Goal: Information Seeking & Learning: Compare options

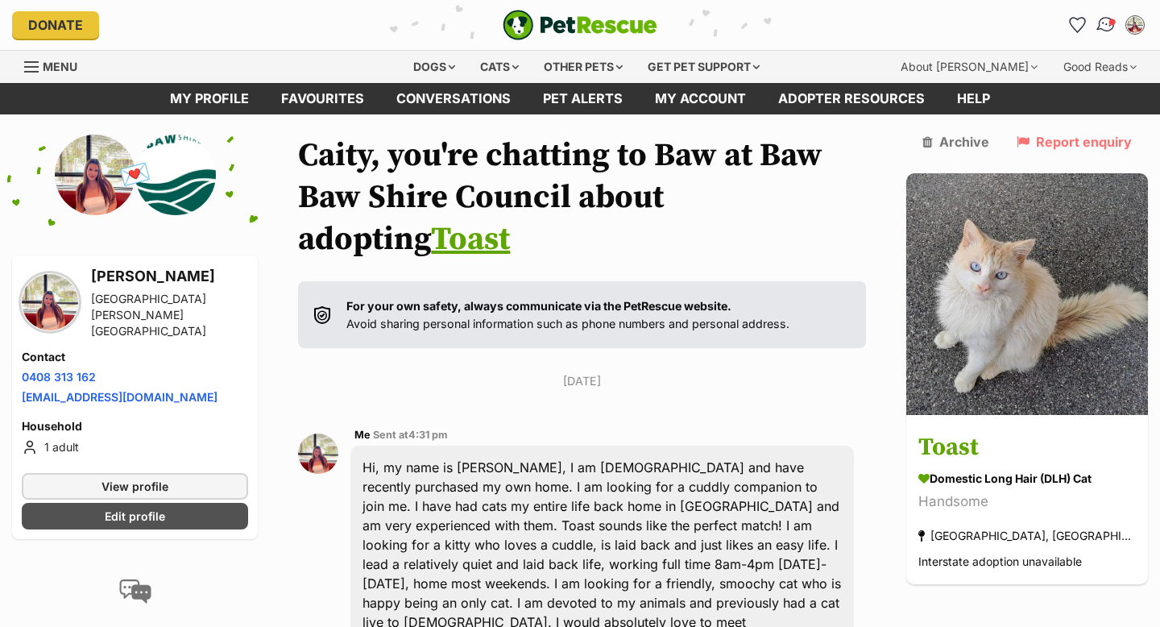
click at [1106, 20] on img "Conversations" at bounding box center [1107, 25] width 22 height 21
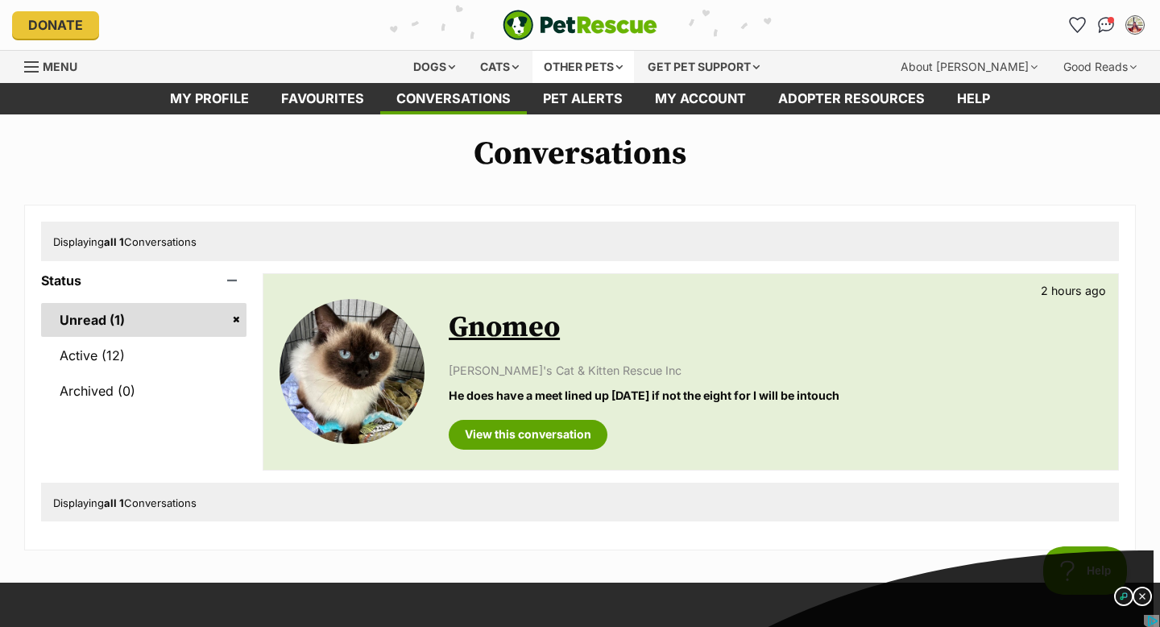
click at [616, 68] on div "Other pets" at bounding box center [584, 67] width 102 height 32
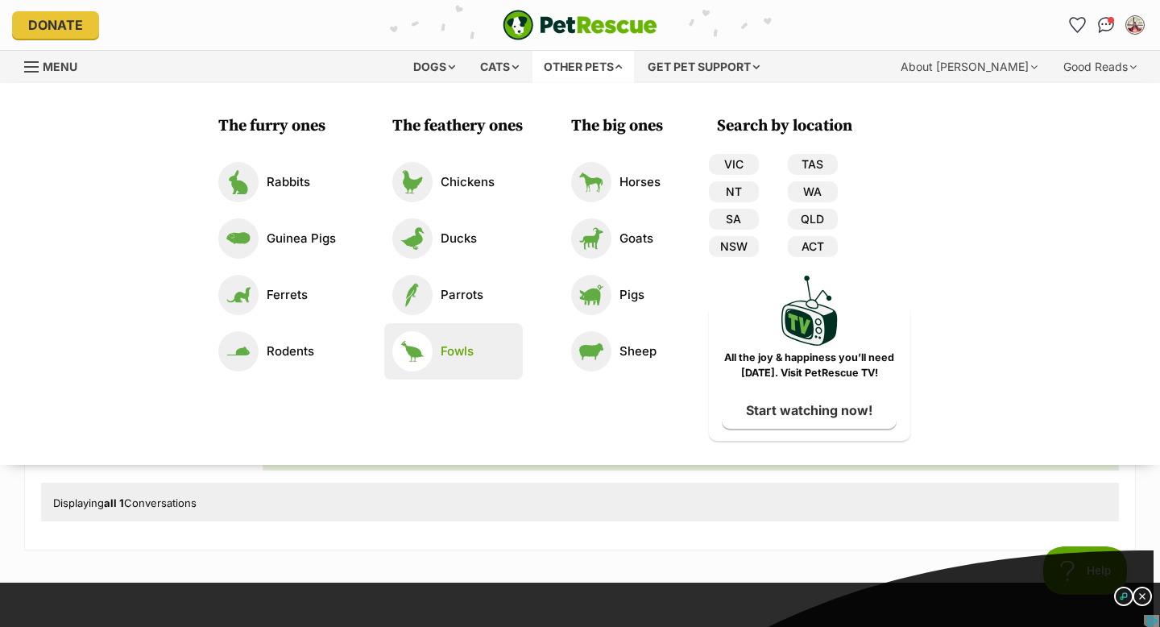
click at [410, 348] on img at bounding box center [412, 351] width 40 height 40
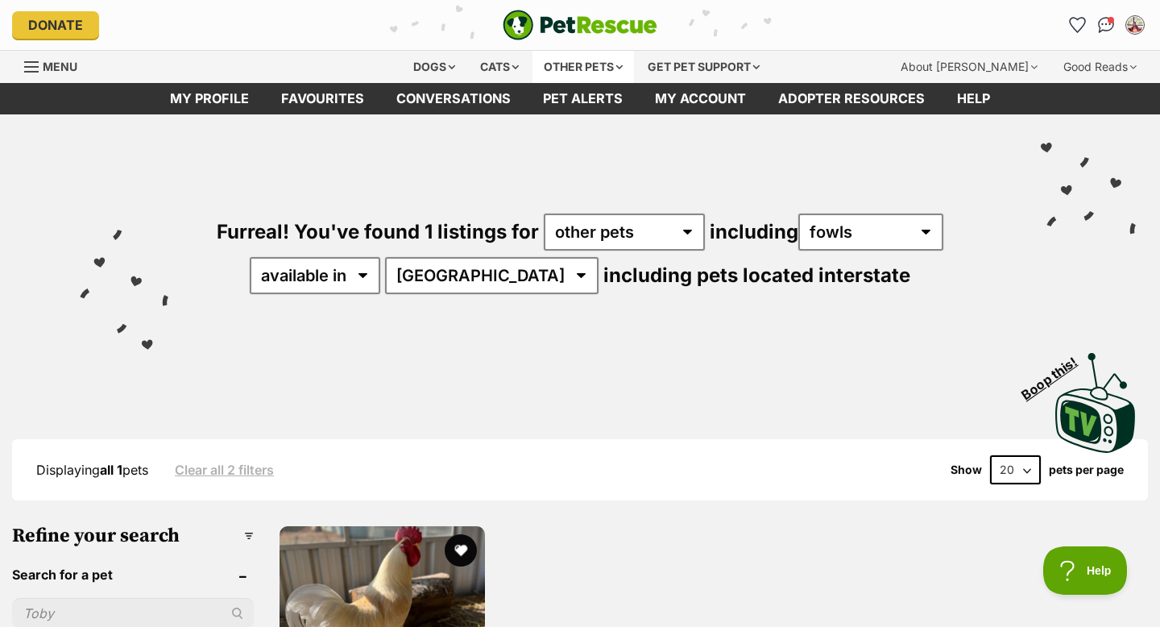
click at [589, 68] on div "Other pets" at bounding box center [584, 67] width 102 height 32
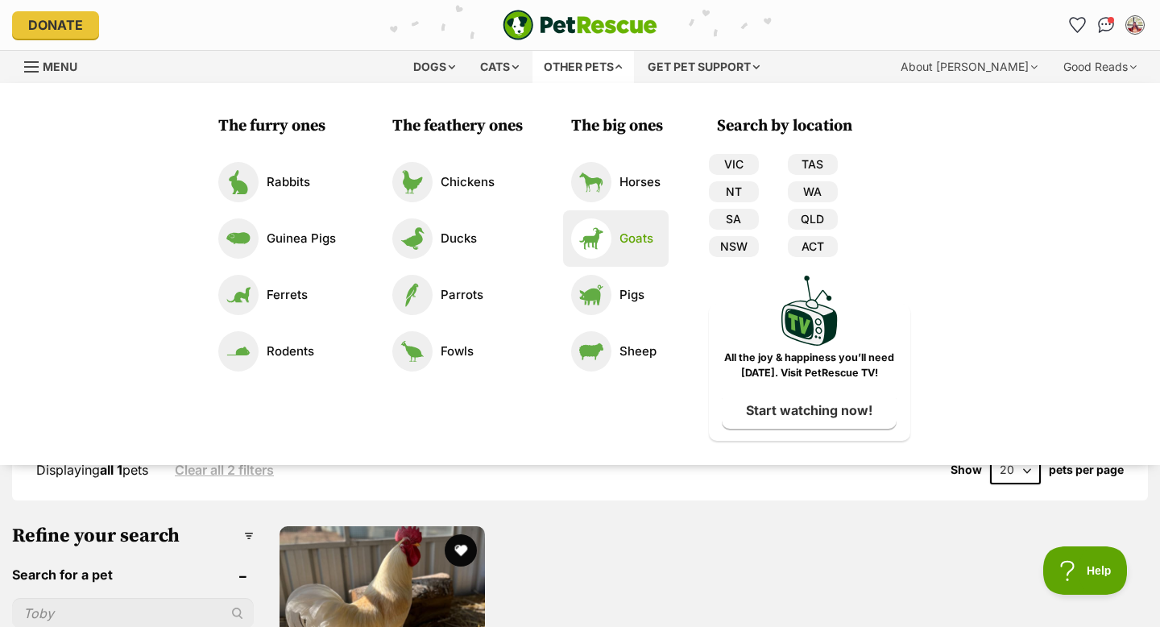
click at [587, 246] on img at bounding box center [591, 238] width 40 height 40
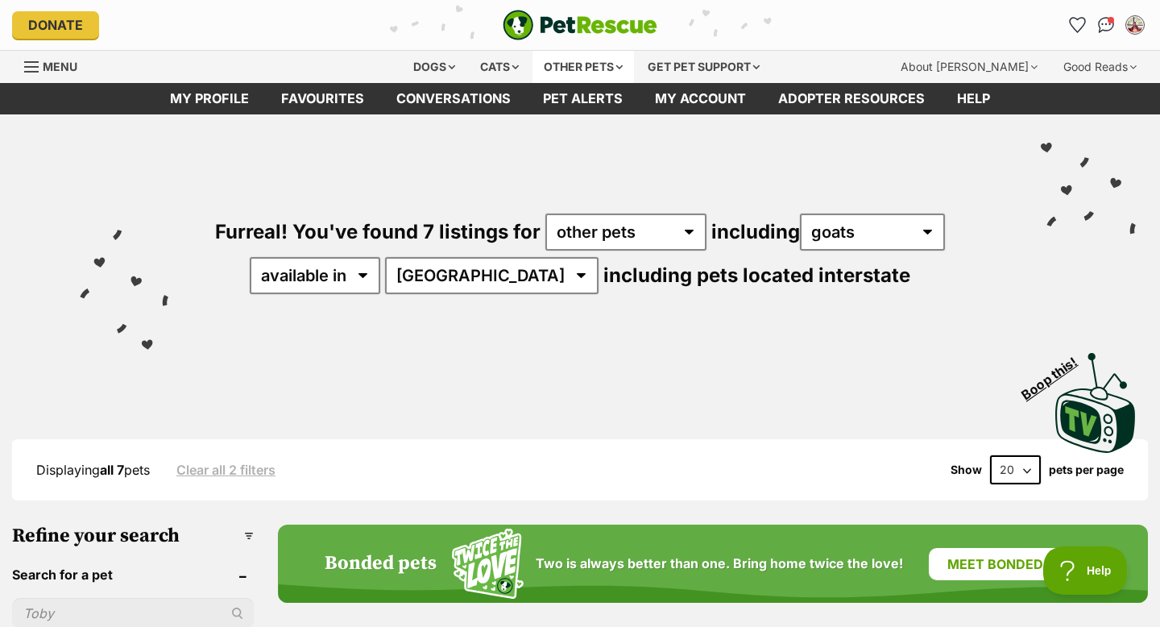
click at [624, 62] on div "Other pets" at bounding box center [584, 67] width 102 height 32
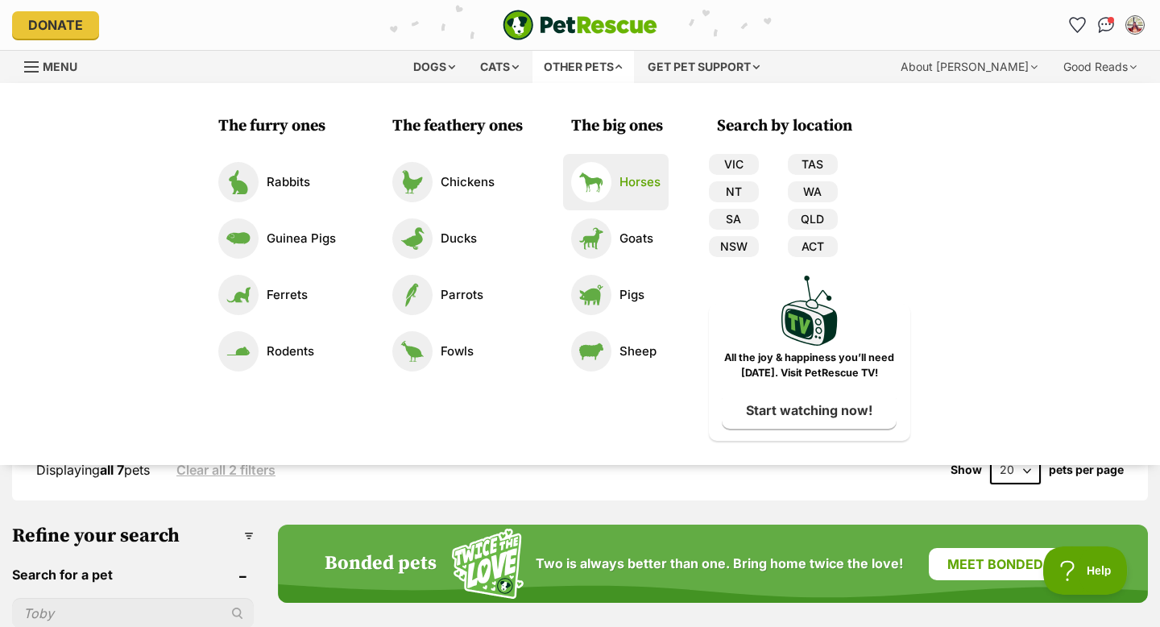
click at [616, 180] on link "Horses" at bounding box center [615, 182] width 89 height 40
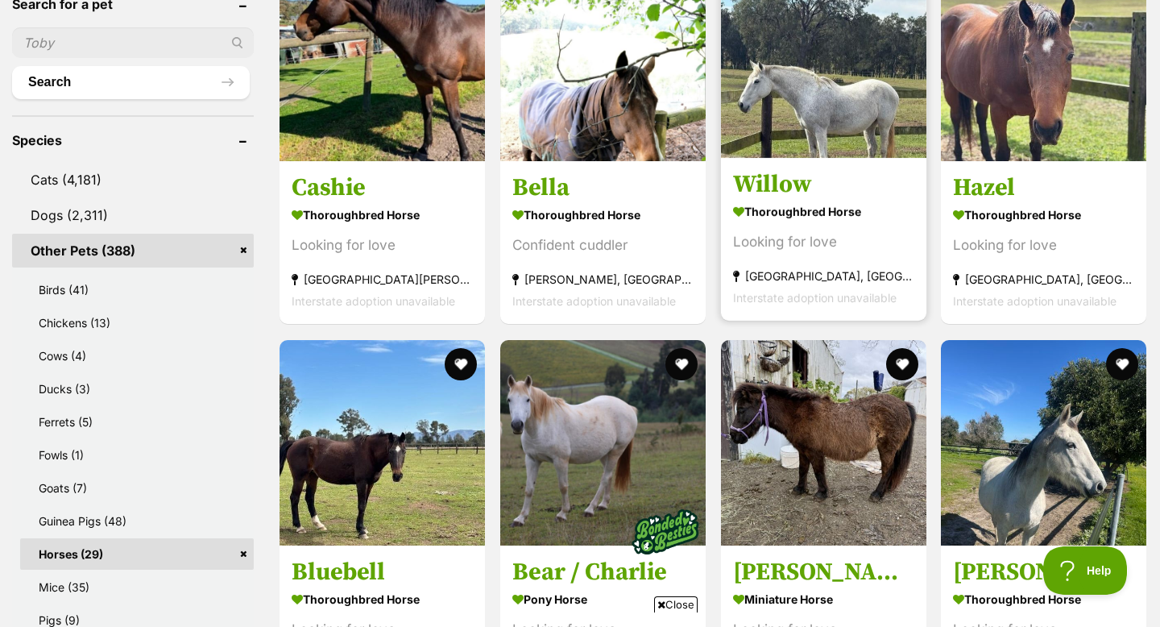
scroll to position [570, 0]
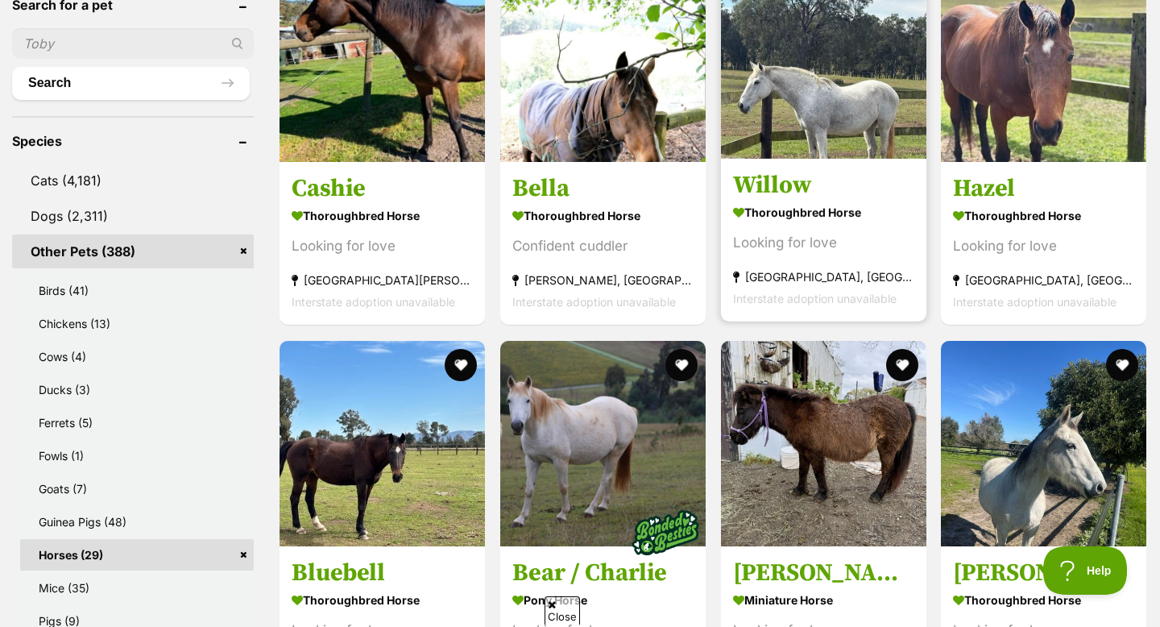
click at [769, 184] on h3 "Willow" at bounding box center [823, 186] width 181 height 31
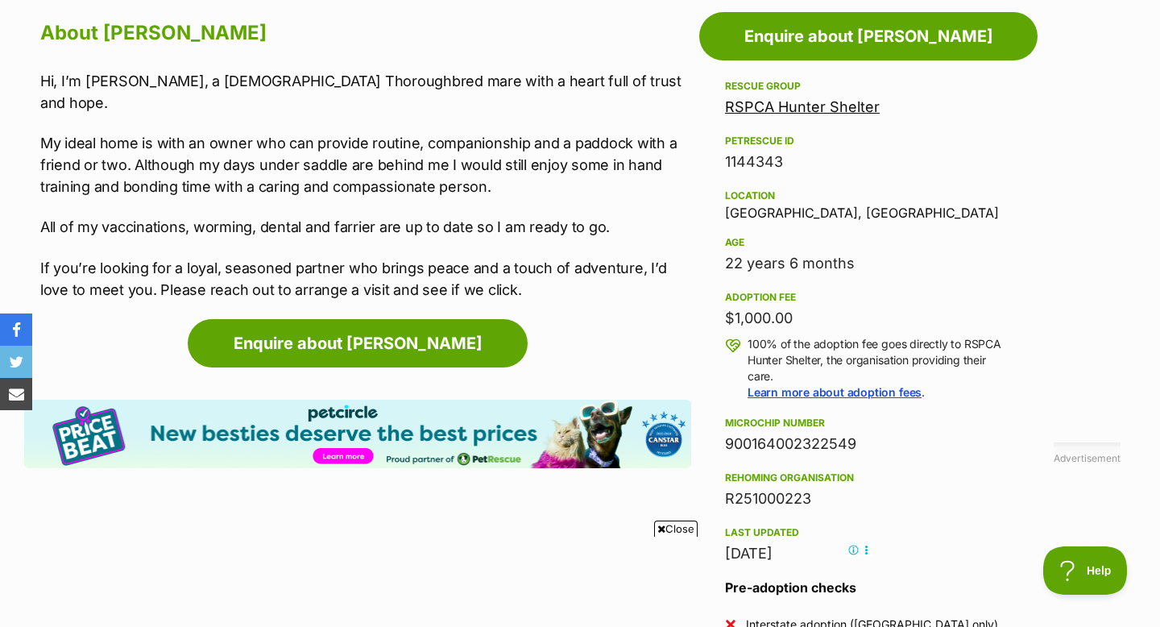
scroll to position [1423, 0]
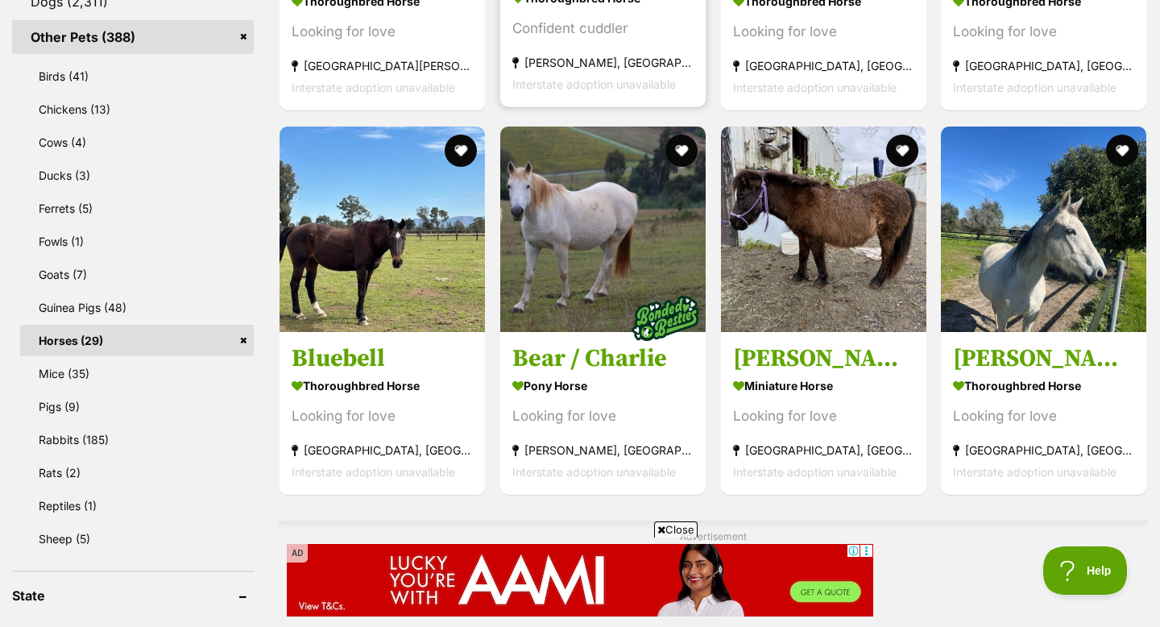
scroll to position [688, 0]
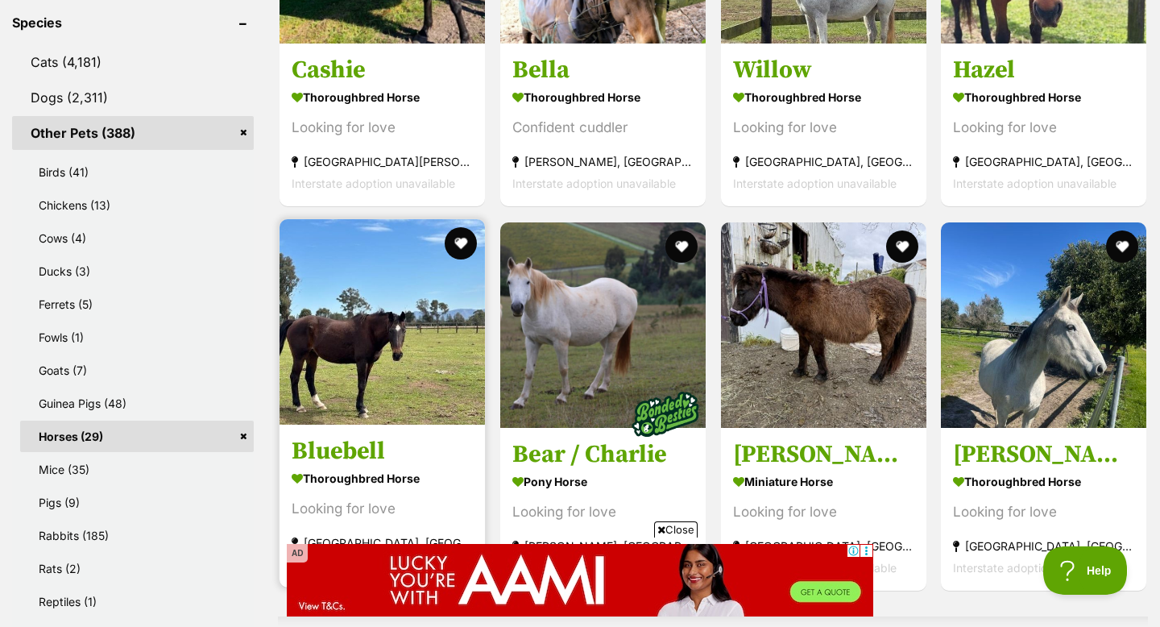
click at [333, 411] on img at bounding box center [382, 321] width 205 height 205
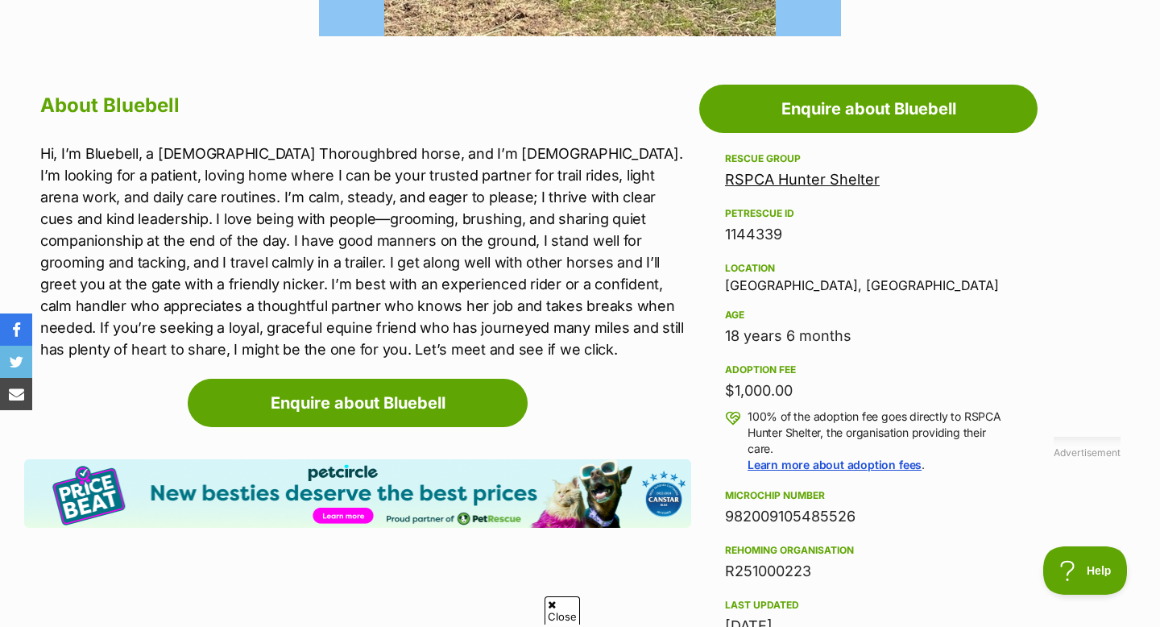
scroll to position [835, 0]
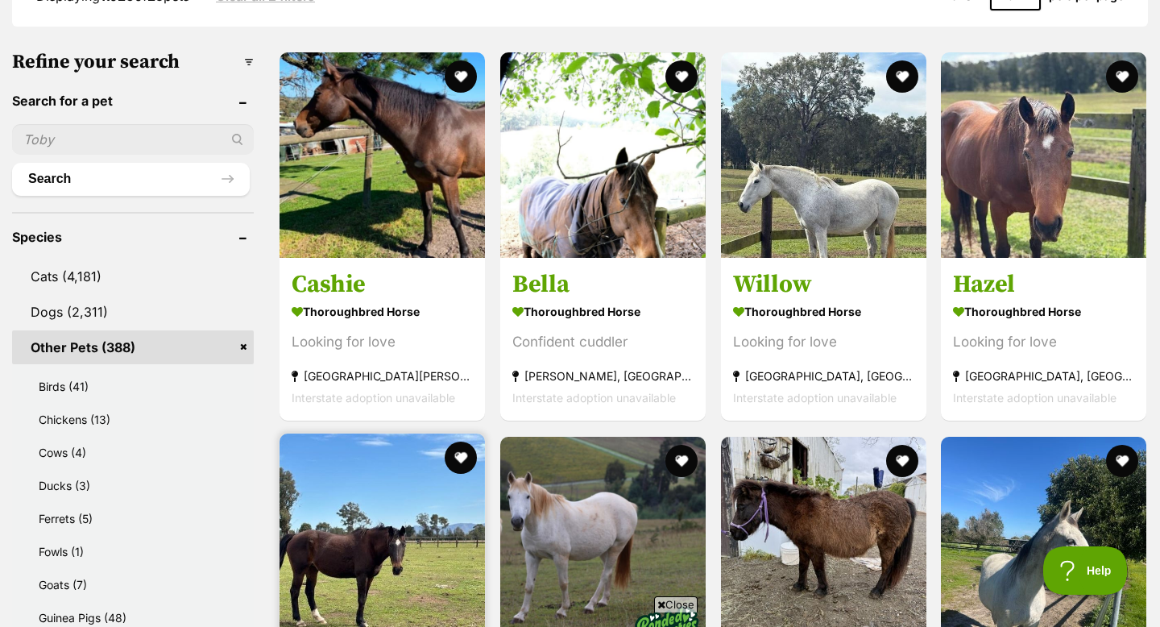
scroll to position [497, 0]
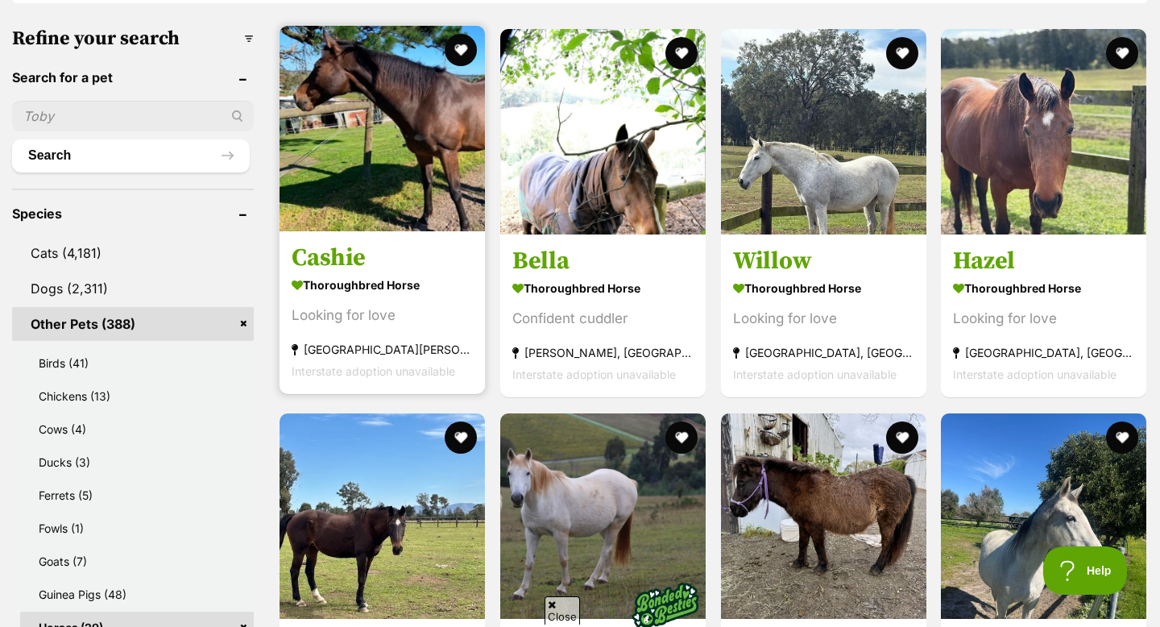
click at [329, 250] on h3 "Cashie" at bounding box center [382, 258] width 181 height 31
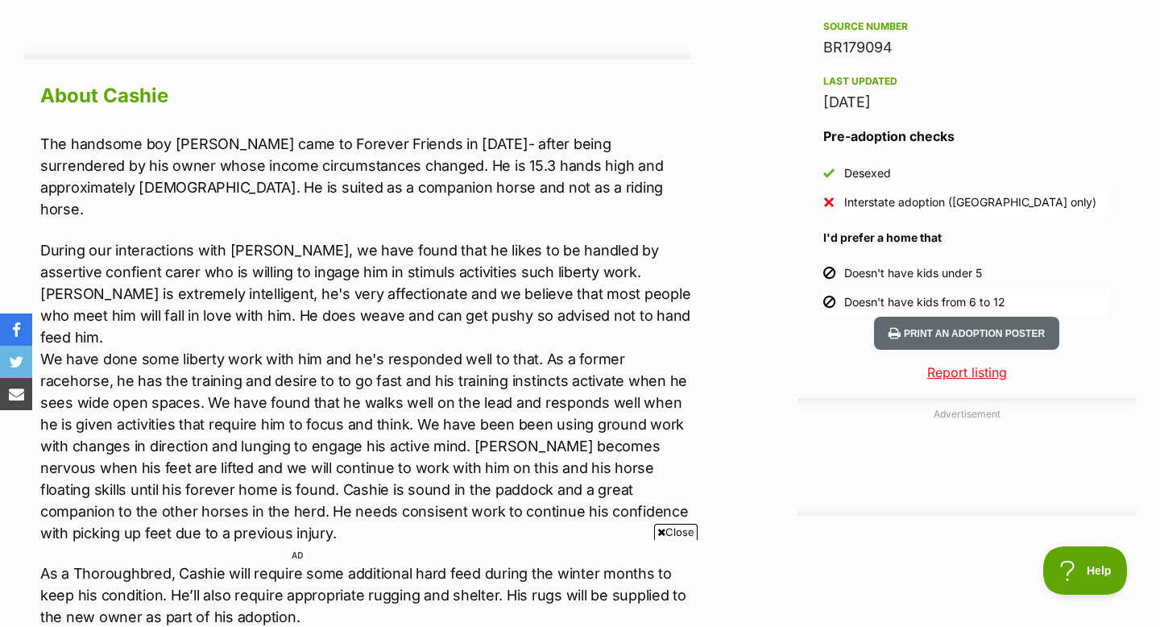
scroll to position [1439, 0]
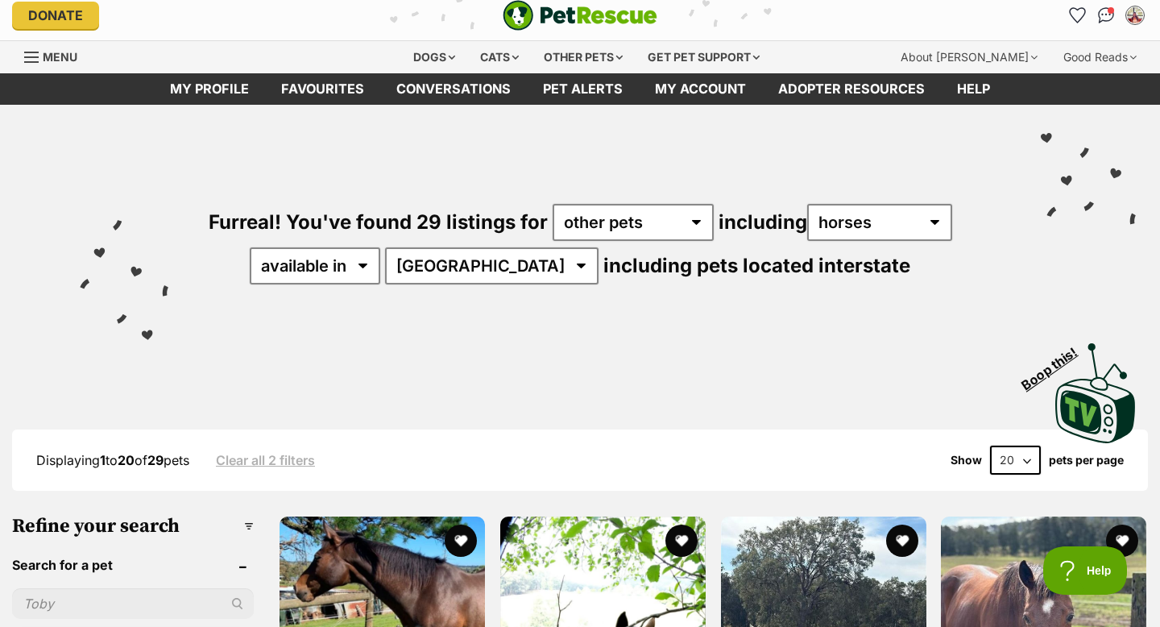
scroll to position [7, 0]
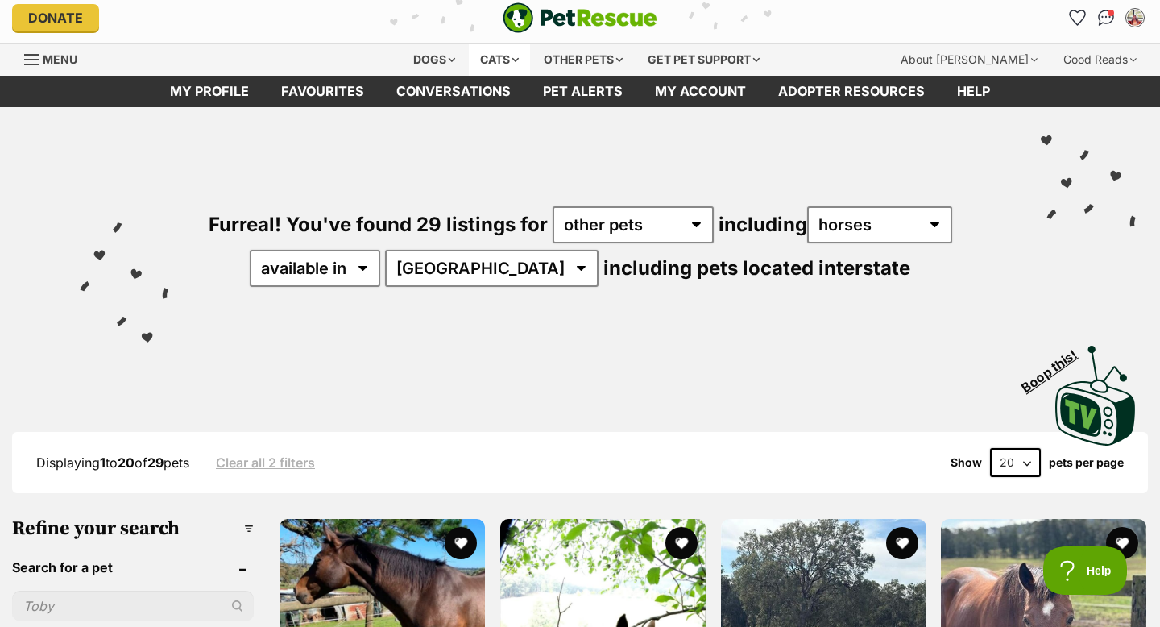
click at [521, 58] on div "Cats" at bounding box center [499, 60] width 61 height 32
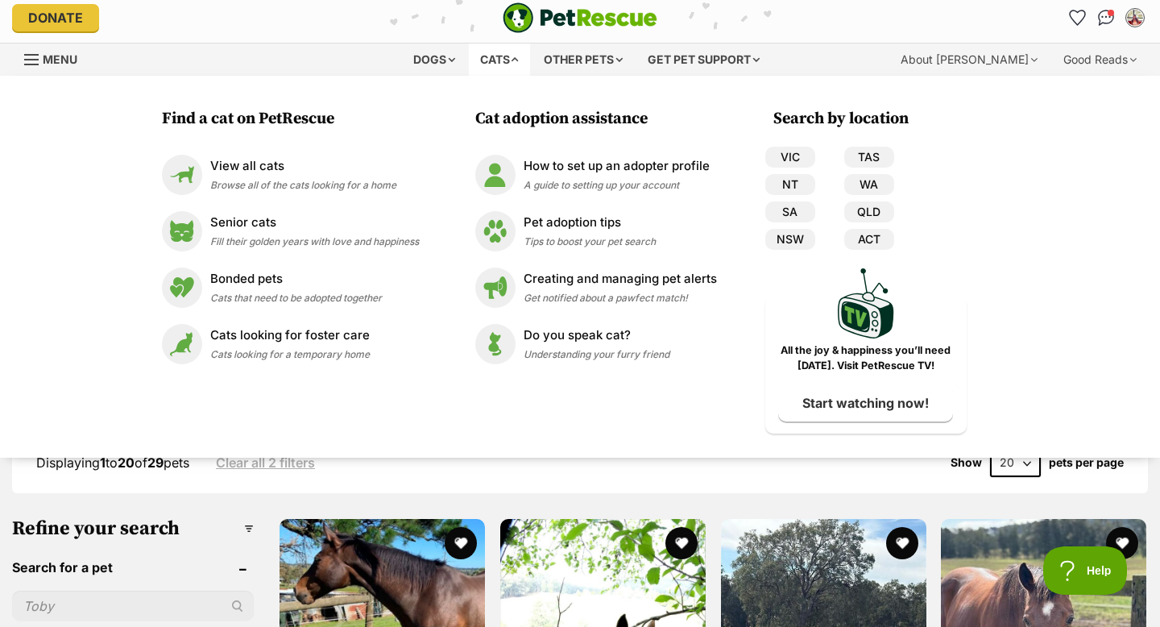
scroll to position [0, 0]
click at [783, 148] on link "VIC" at bounding box center [790, 157] width 50 height 21
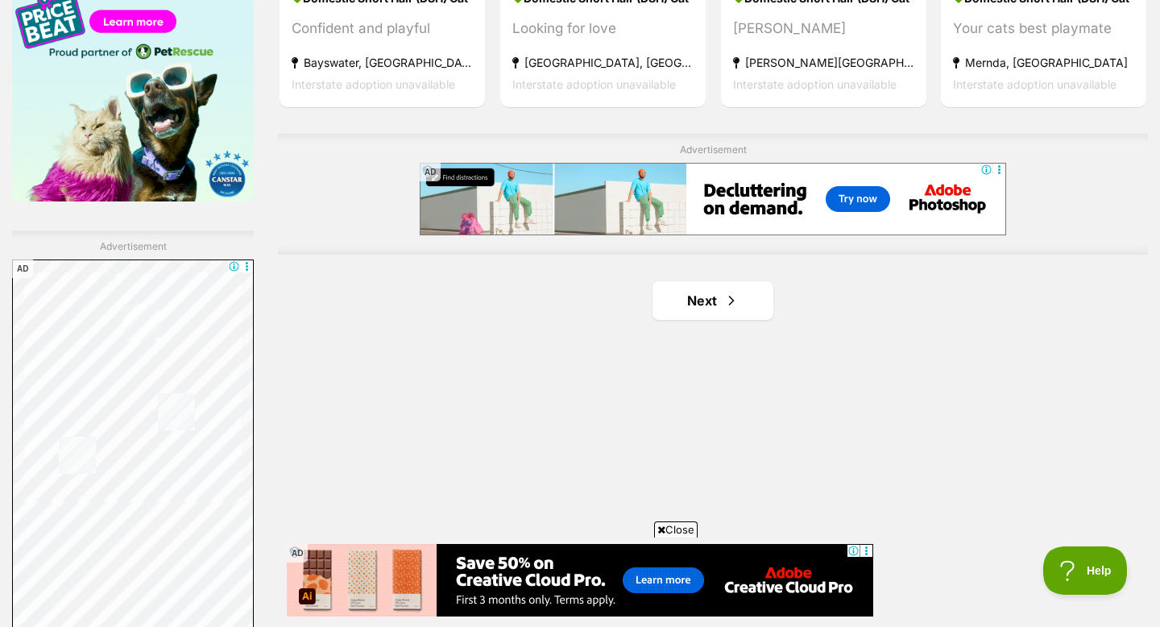
scroll to position [2742, 0]
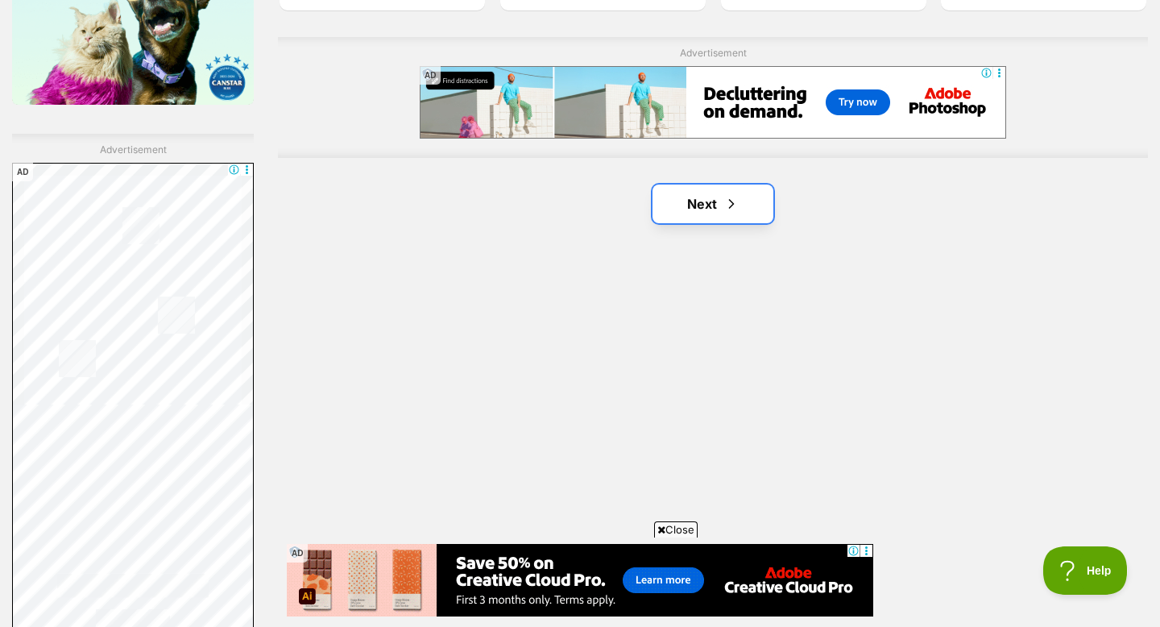
click at [736, 205] on span "Next page" at bounding box center [731, 203] width 16 height 19
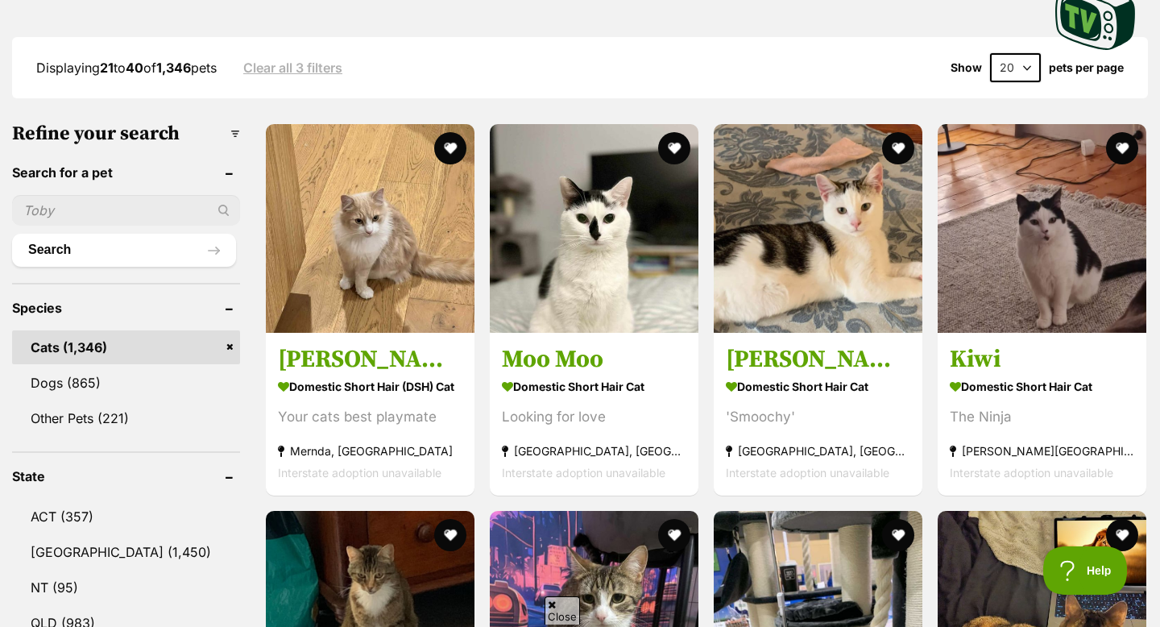
click at [1020, 68] on select "20 40 60" at bounding box center [1015, 67] width 51 height 29
select select "60"
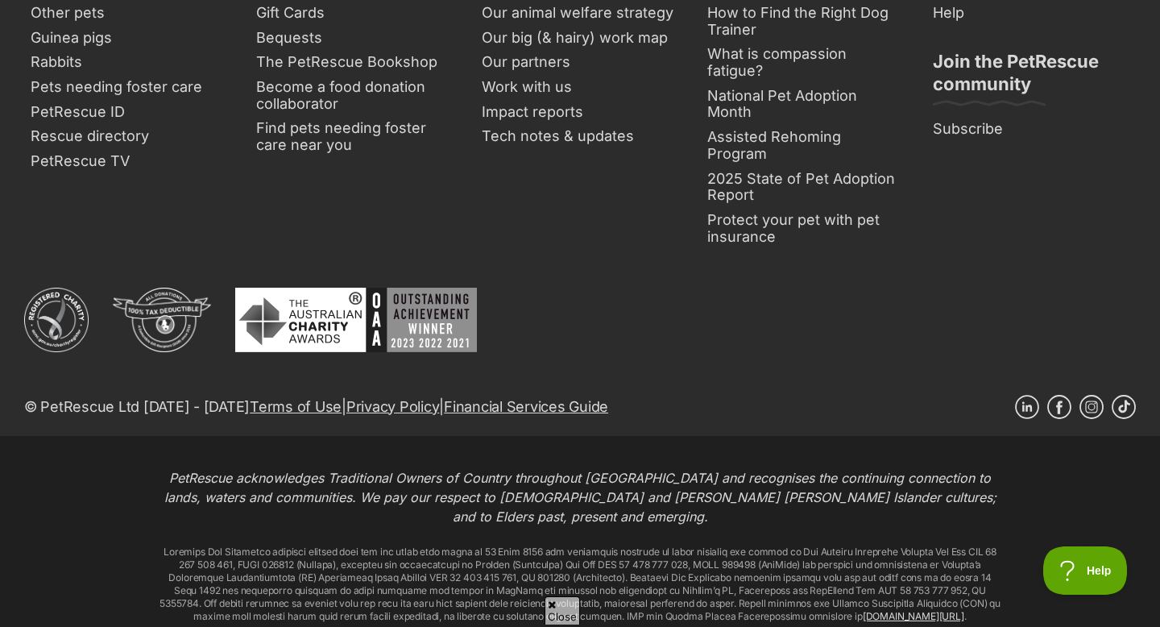
scroll to position [7274, 0]
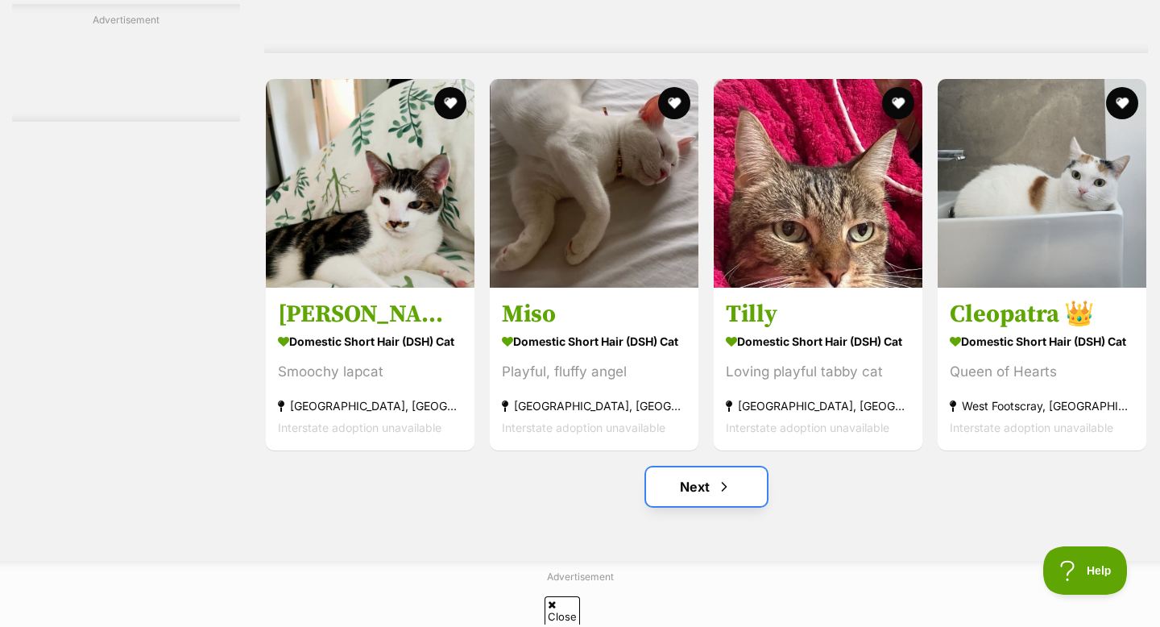
click at [736, 502] on link "Next" at bounding box center [706, 486] width 121 height 39
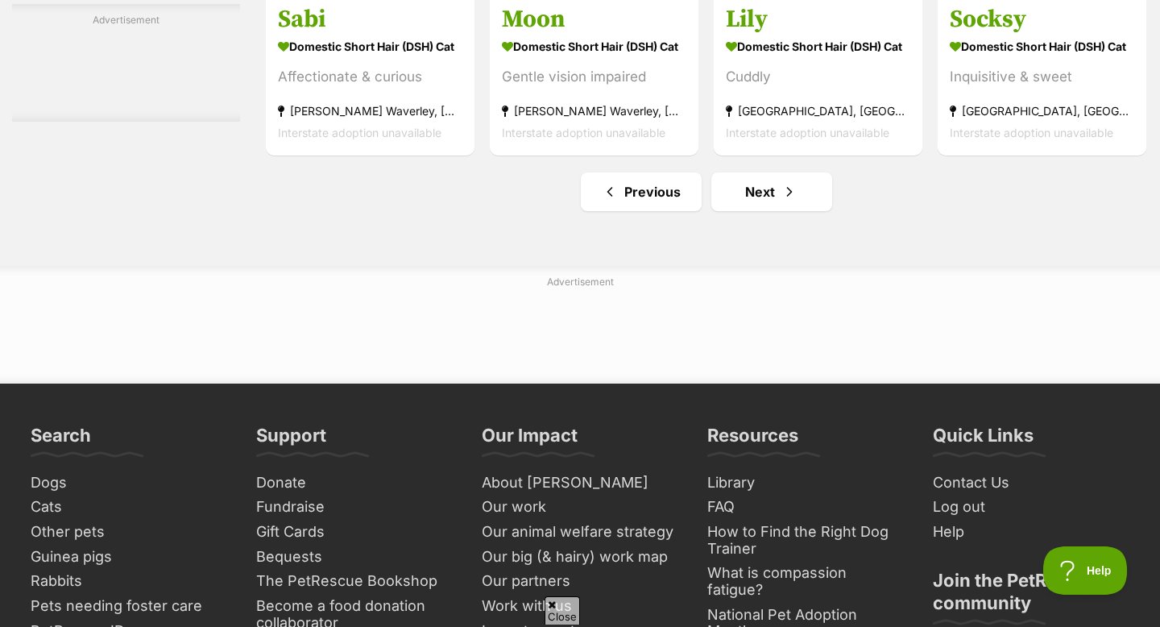
scroll to position [7598, 0]
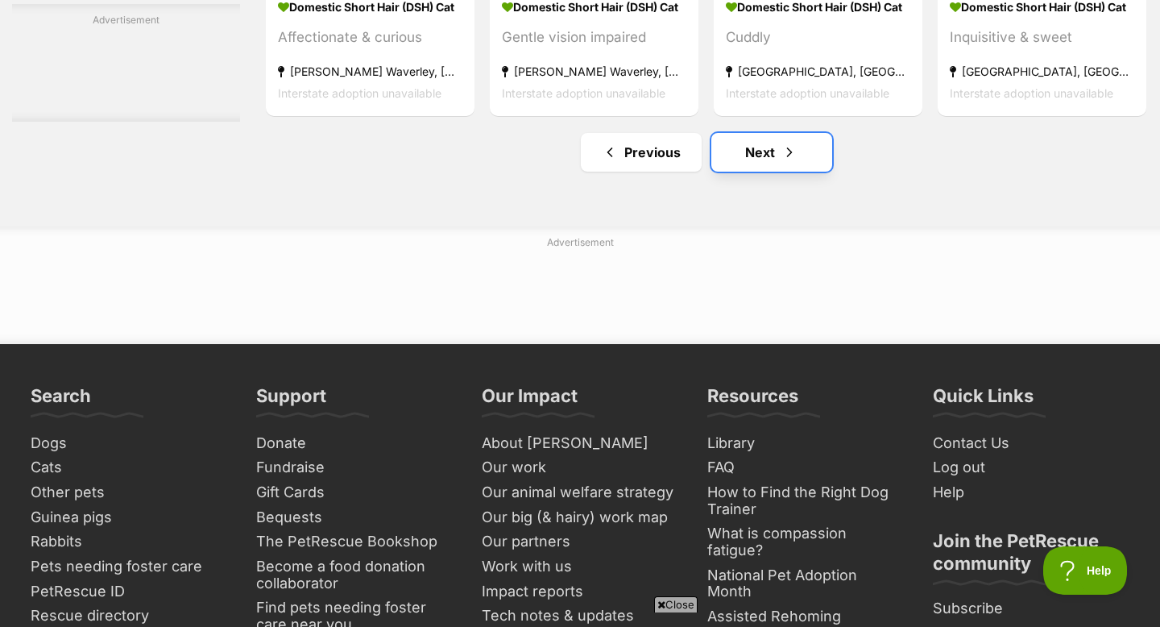
click at [777, 172] on link "Next" at bounding box center [771, 152] width 121 height 39
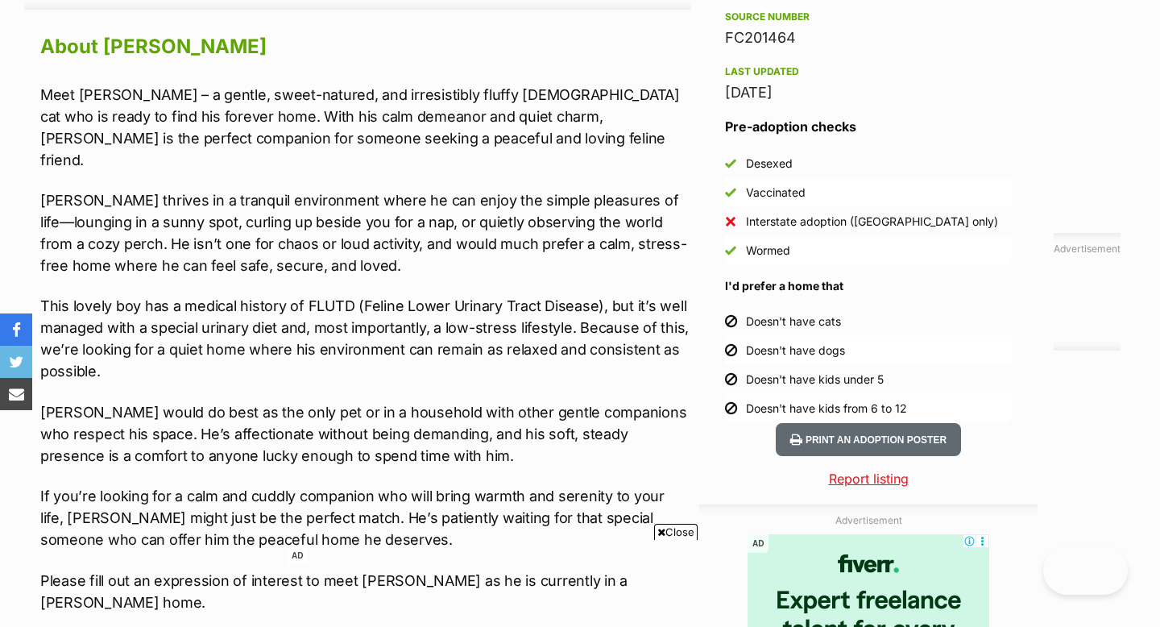
scroll to position [1414, 0]
